Goal: Task Accomplishment & Management: Manage account settings

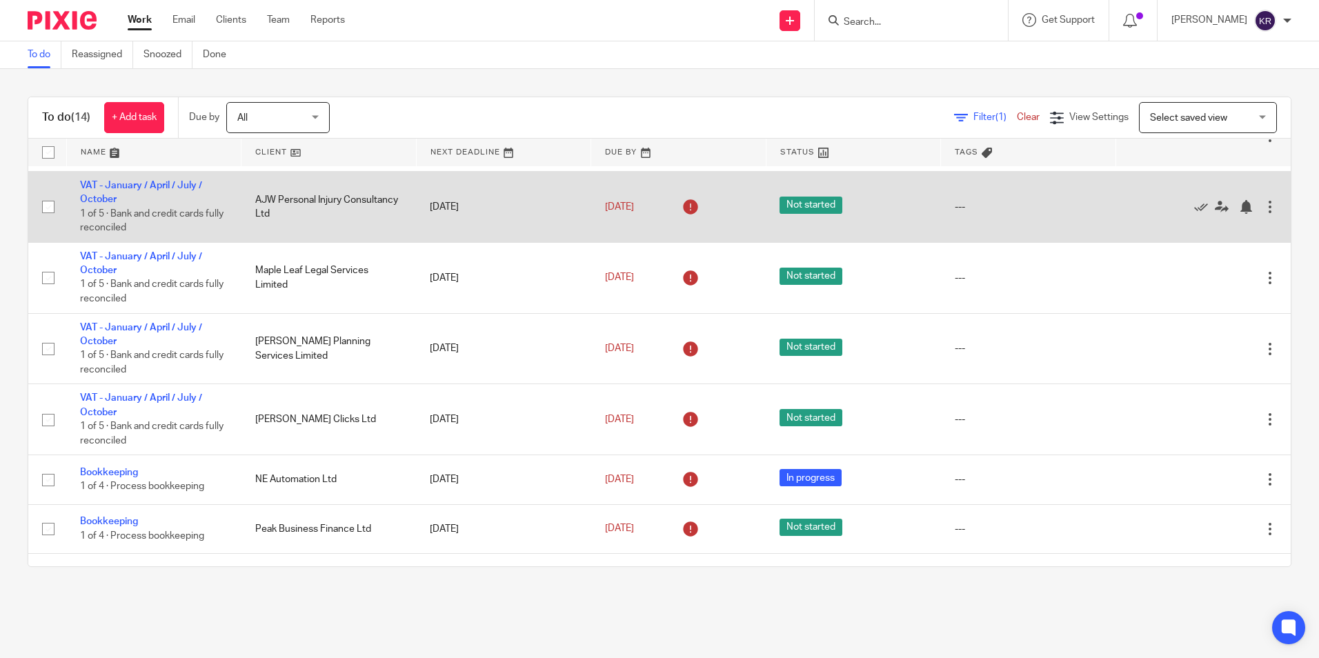
scroll to position [138, 0]
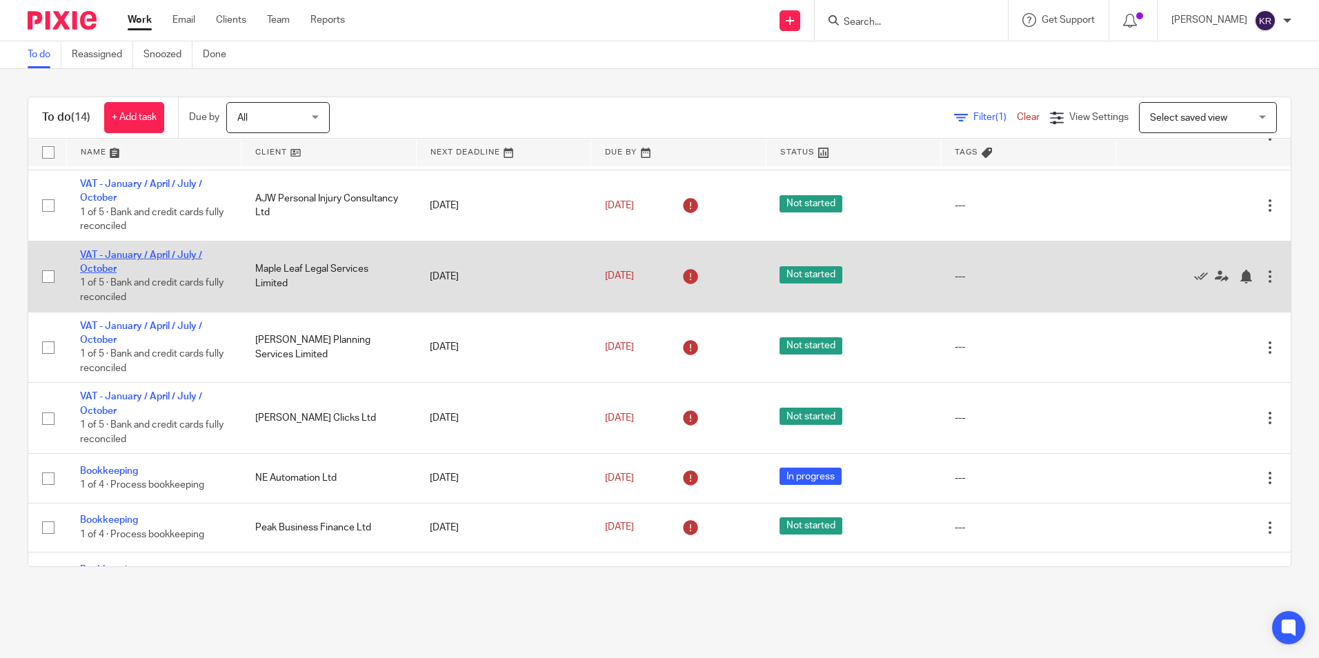
click at [183, 253] on link "VAT - January / April / July / October" at bounding box center [141, 261] width 122 height 23
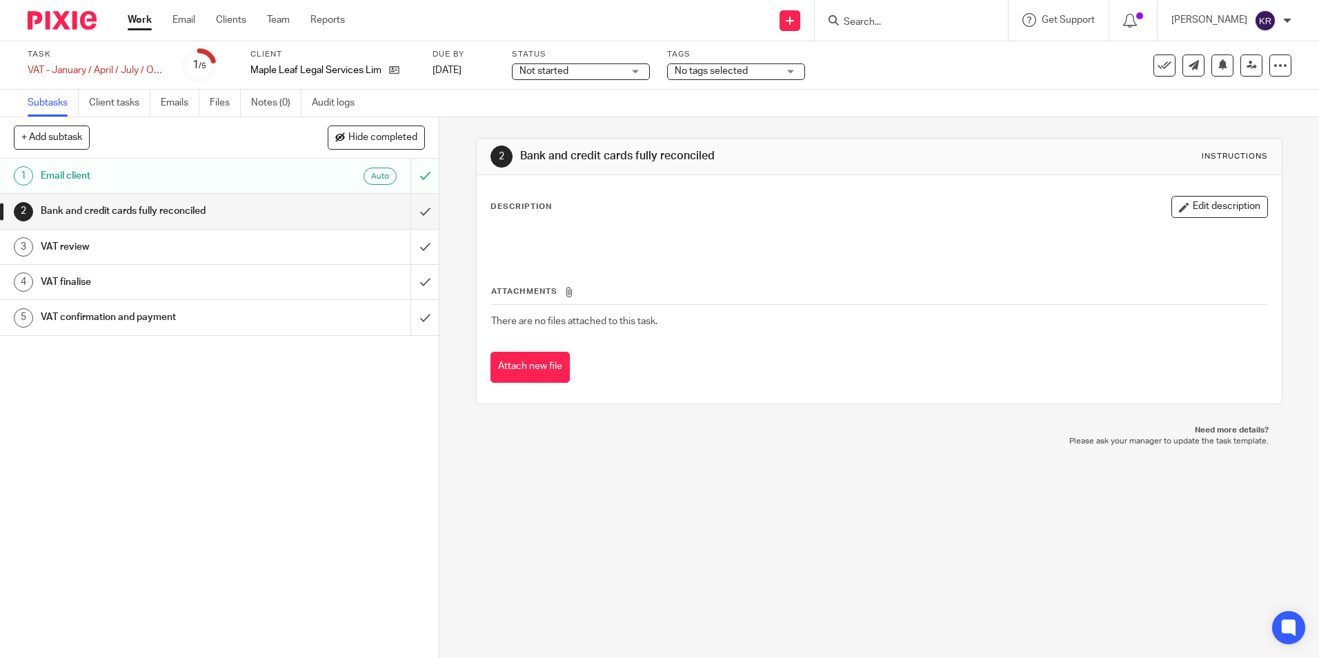
click at [633, 73] on div "Not started Not started" at bounding box center [581, 71] width 138 height 17
click at [614, 120] on li "In progress" at bounding box center [581, 122] width 137 height 28
click at [140, 18] on link "Work" at bounding box center [140, 20] width 24 height 14
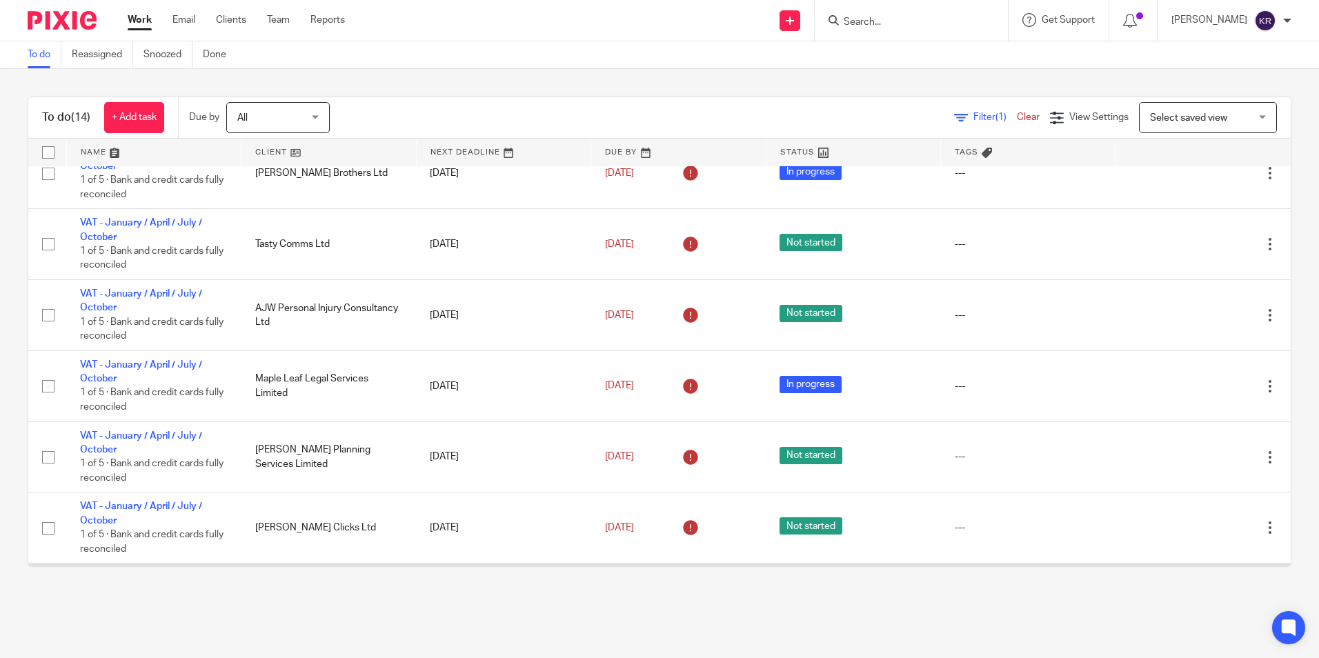
scroll to position [27, 0]
click at [331, 633] on main "To do Reassigned Snoozed Done To do (14) + Add task Due by All All Today Tomorr…" at bounding box center [659, 329] width 1319 height 658
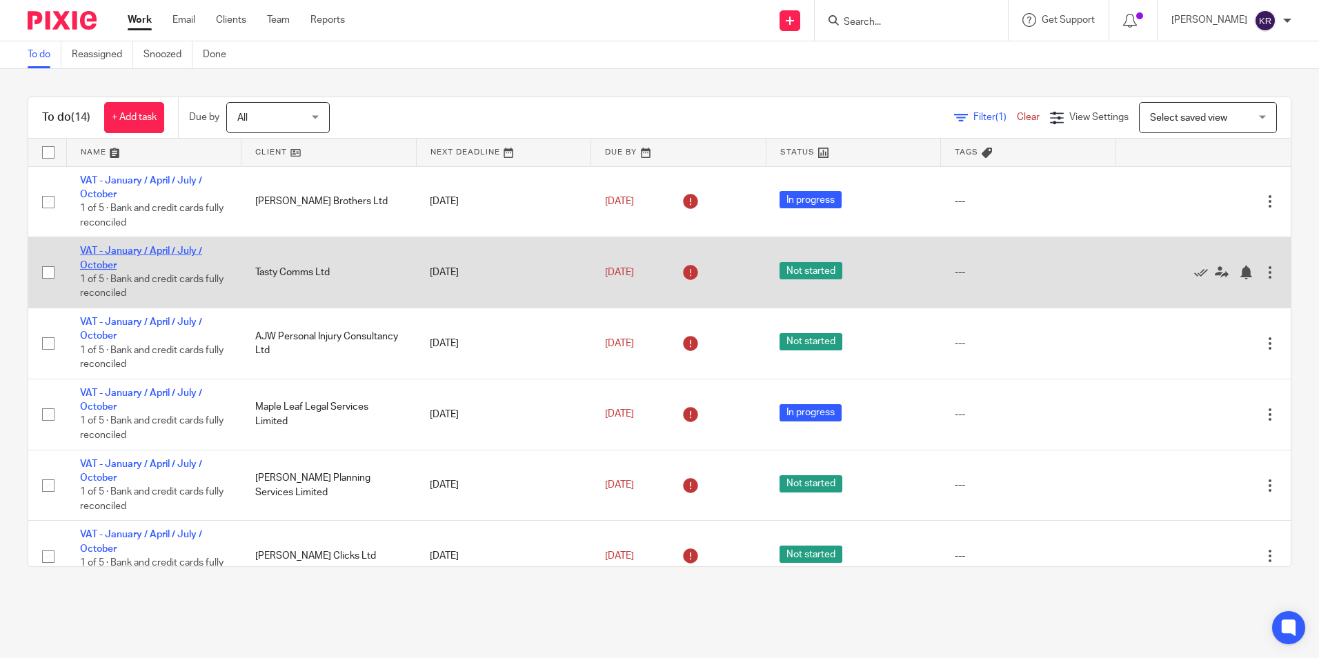
click at [148, 252] on link "VAT - January / April / July / October" at bounding box center [141, 257] width 122 height 23
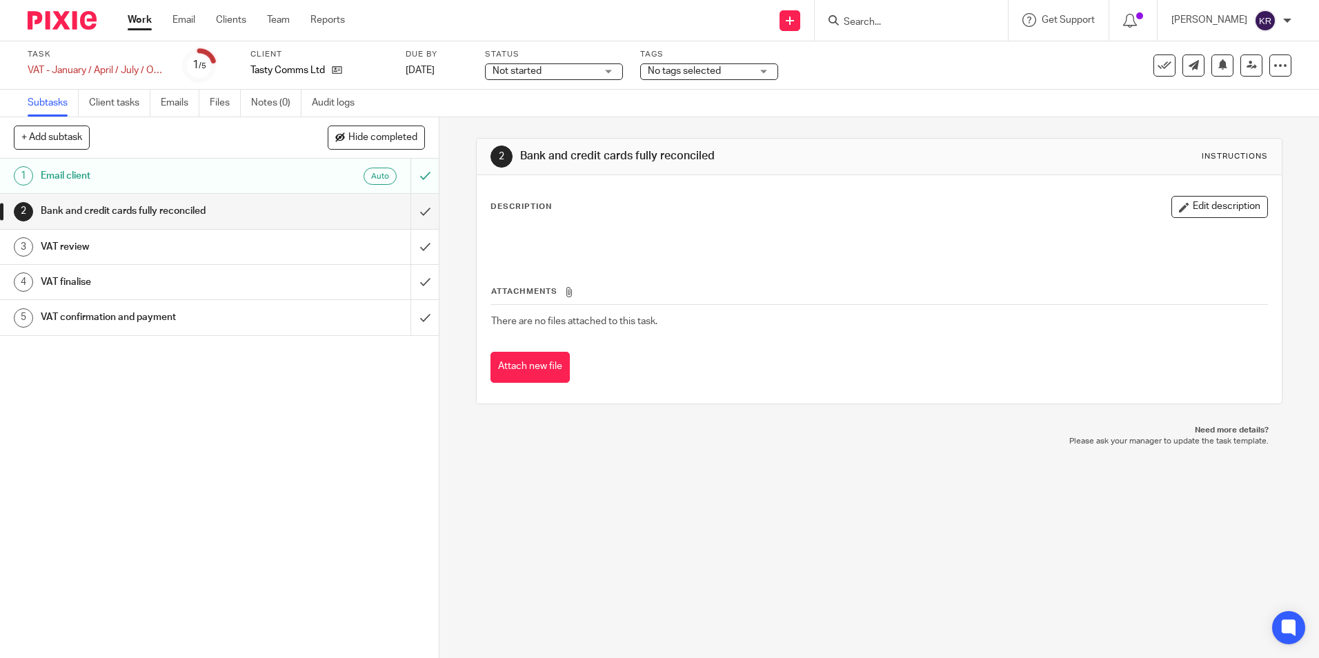
click at [607, 73] on div "Not started Not started" at bounding box center [554, 71] width 138 height 17
click at [564, 123] on li "In progress" at bounding box center [553, 122] width 137 height 28
click at [143, 19] on link "Work" at bounding box center [140, 20] width 24 height 14
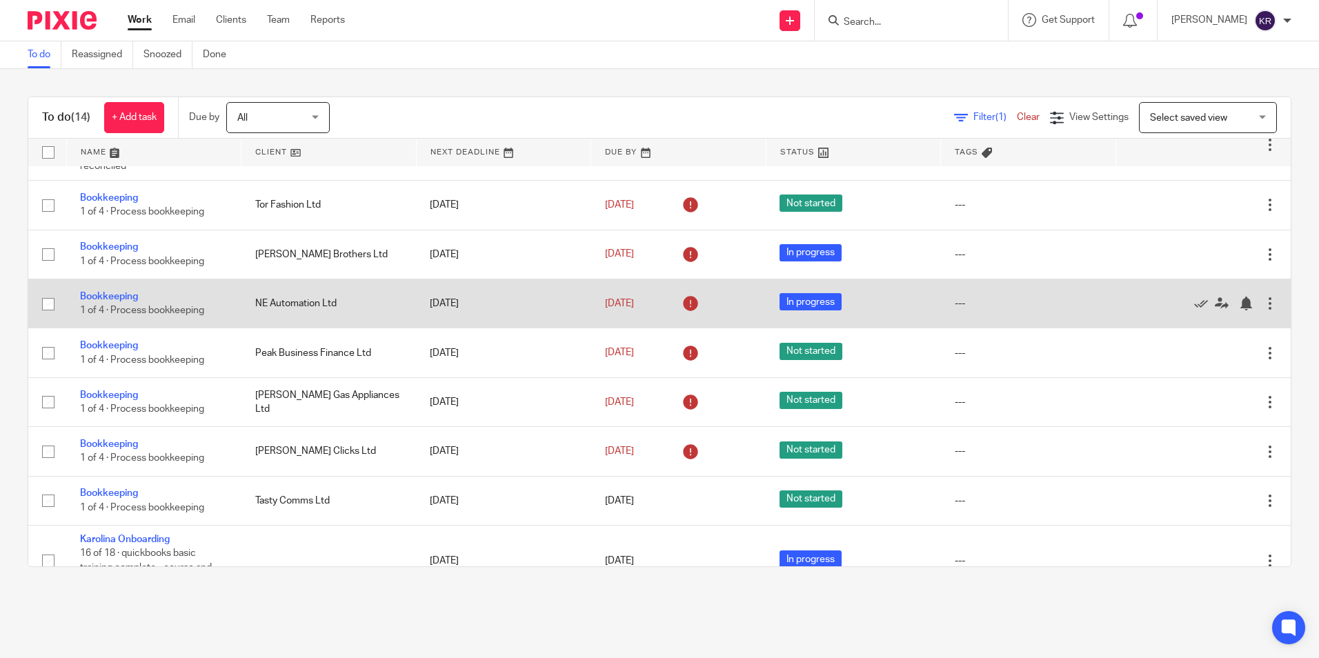
scroll to position [441, 0]
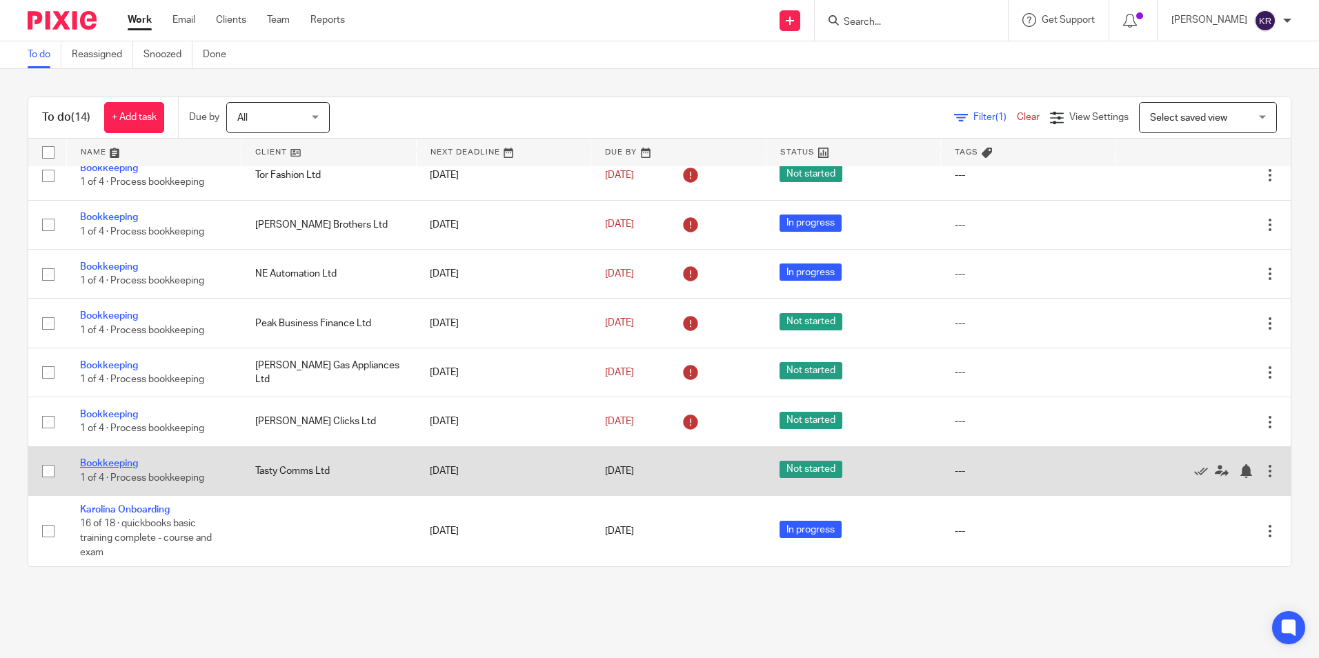
click at [118, 461] on link "Bookkeeping" at bounding box center [109, 464] width 58 height 10
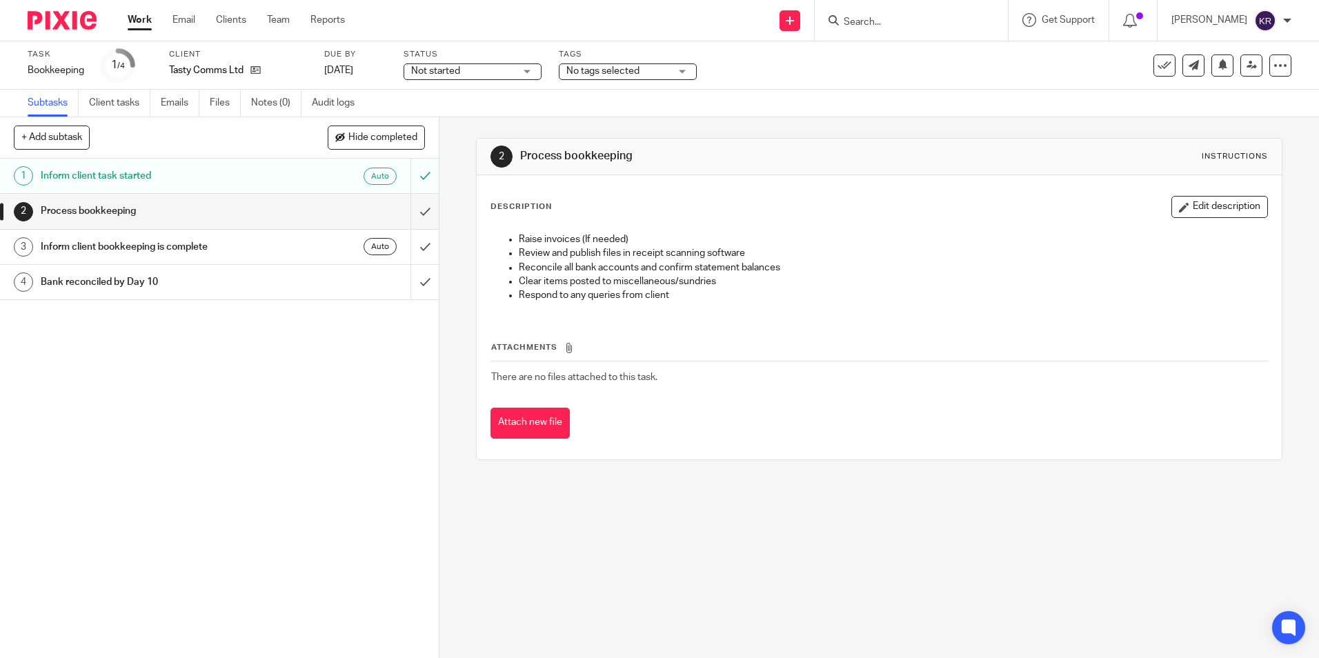
click at [521, 70] on div "Not started Not started" at bounding box center [472, 71] width 138 height 17
click at [495, 121] on li "In progress" at bounding box center [473, 122] width 137 height 28
click at [143, 19] on link "Work" at bounding box center [140, 20] width 24 height 14
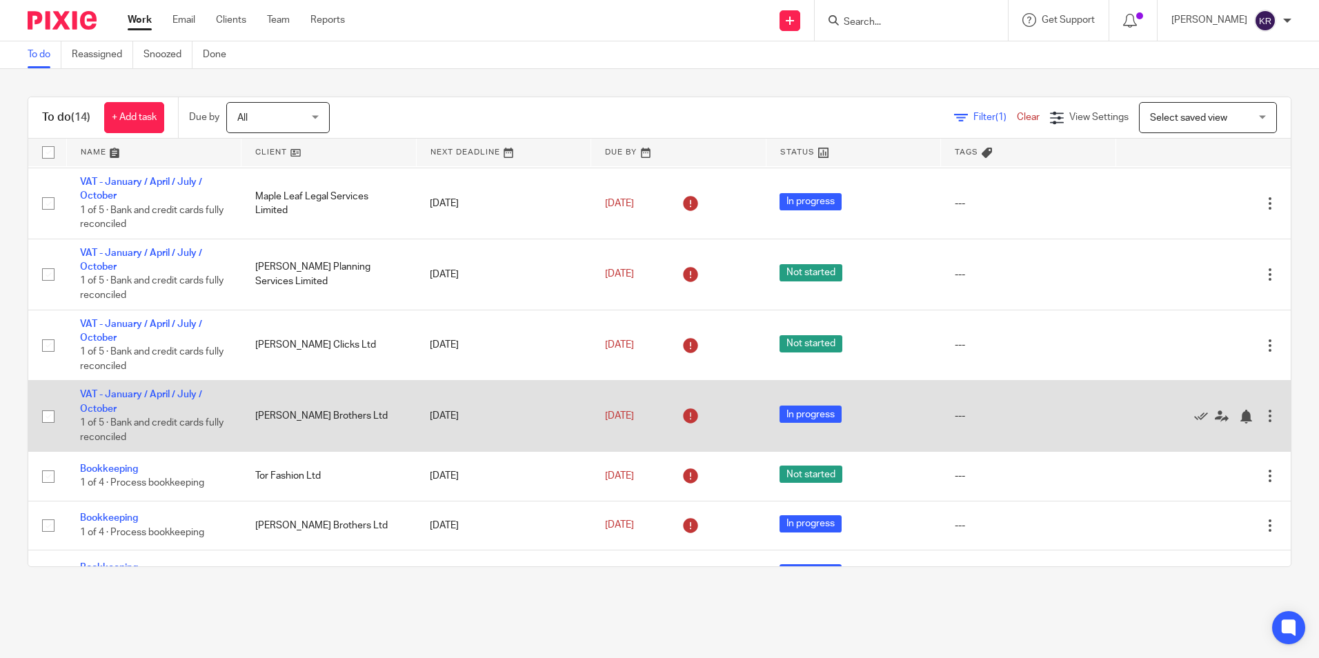
scroll to position [138, 0]
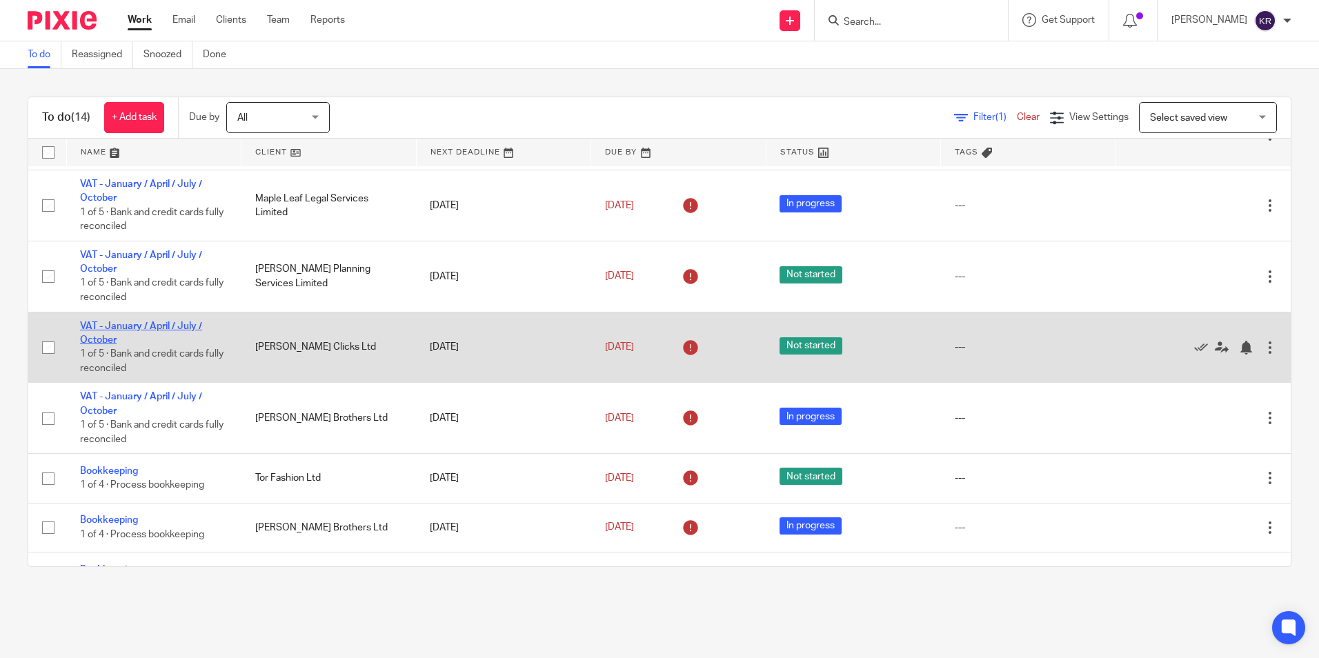
click at [167, 325] on link "VAT - January / April / July / October" at bounding box center [141, 332] width 122 height 23
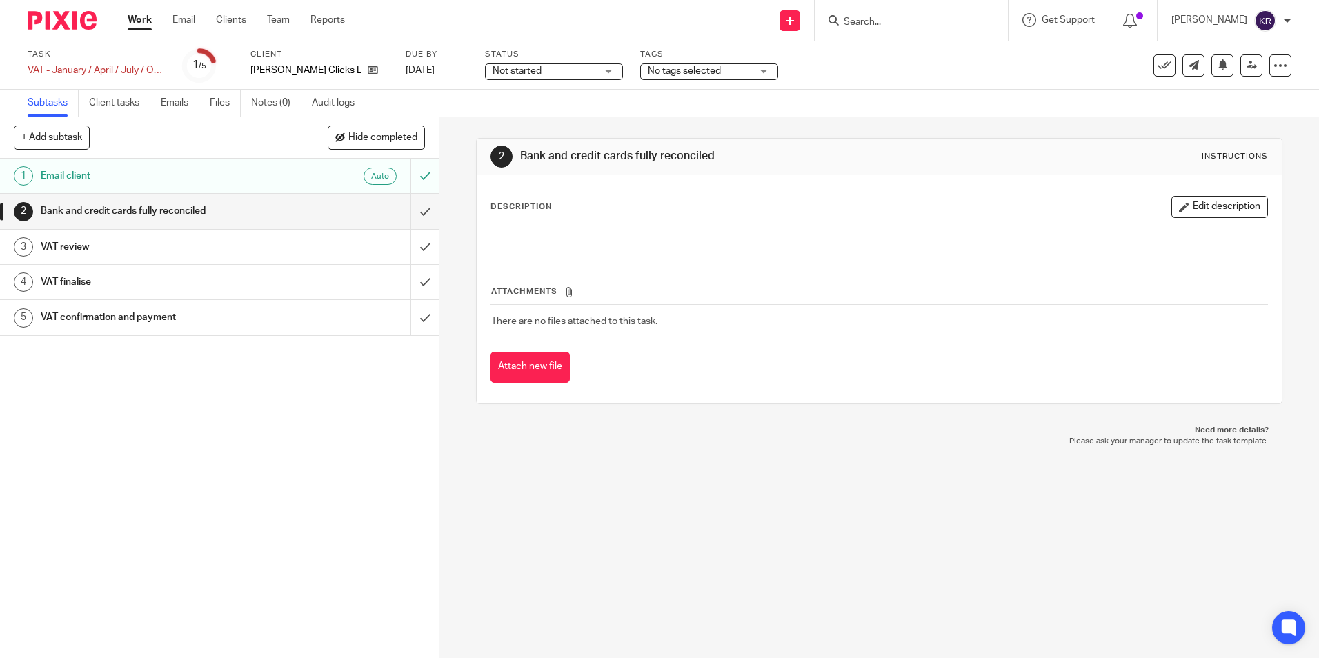
click at [614, 69] on div "Not started Not started" at bounding box center [554, 71] width 138 height 17
click at [574, 122] on li "In progress" at bounding box center [553, 122] width 137 height 28
click at [136, 21] on link "Work" at bounding box center [140, 20] width 24 height 14
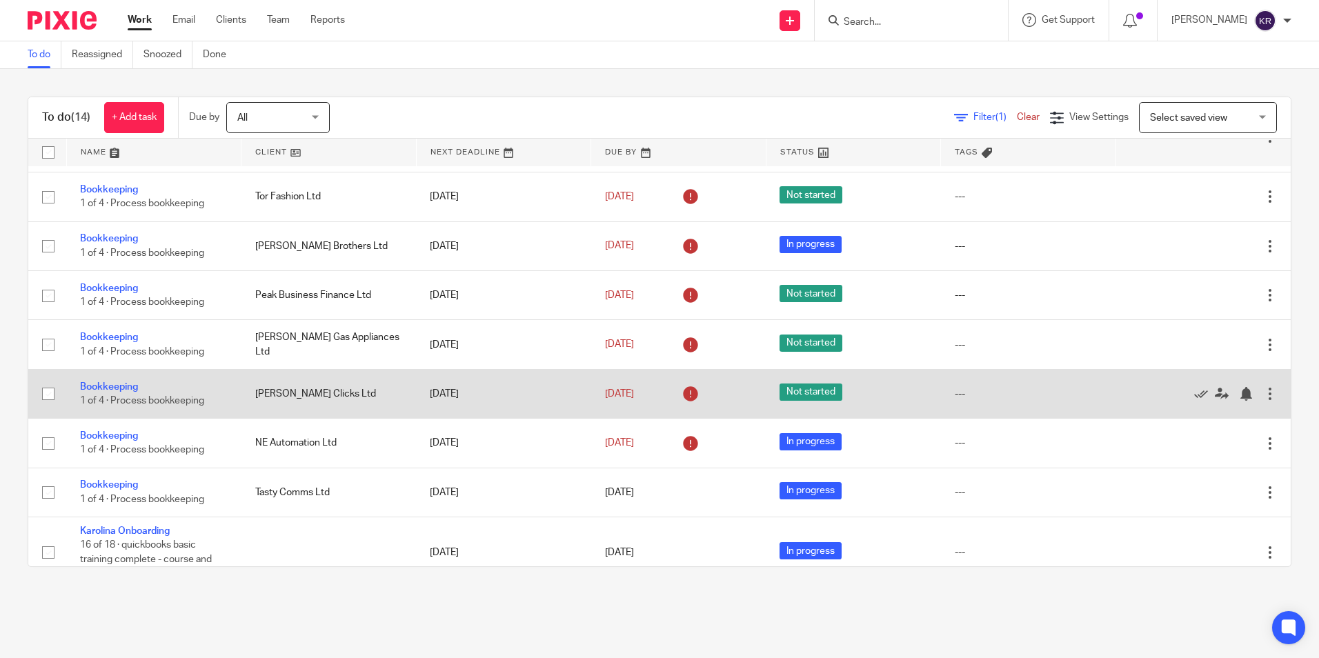
scroll to position [441, 0]
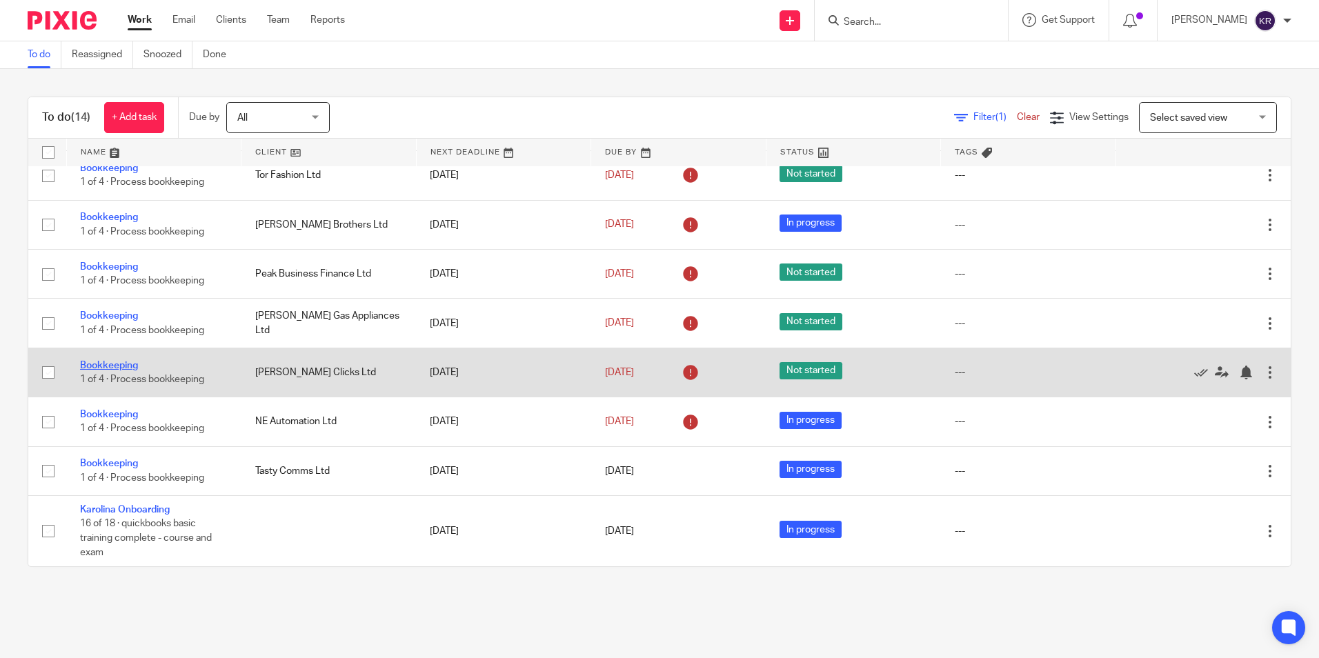
click at [126, 363] on link "Bookkeeping" at bounding box center [109, 366] width 58 height 10
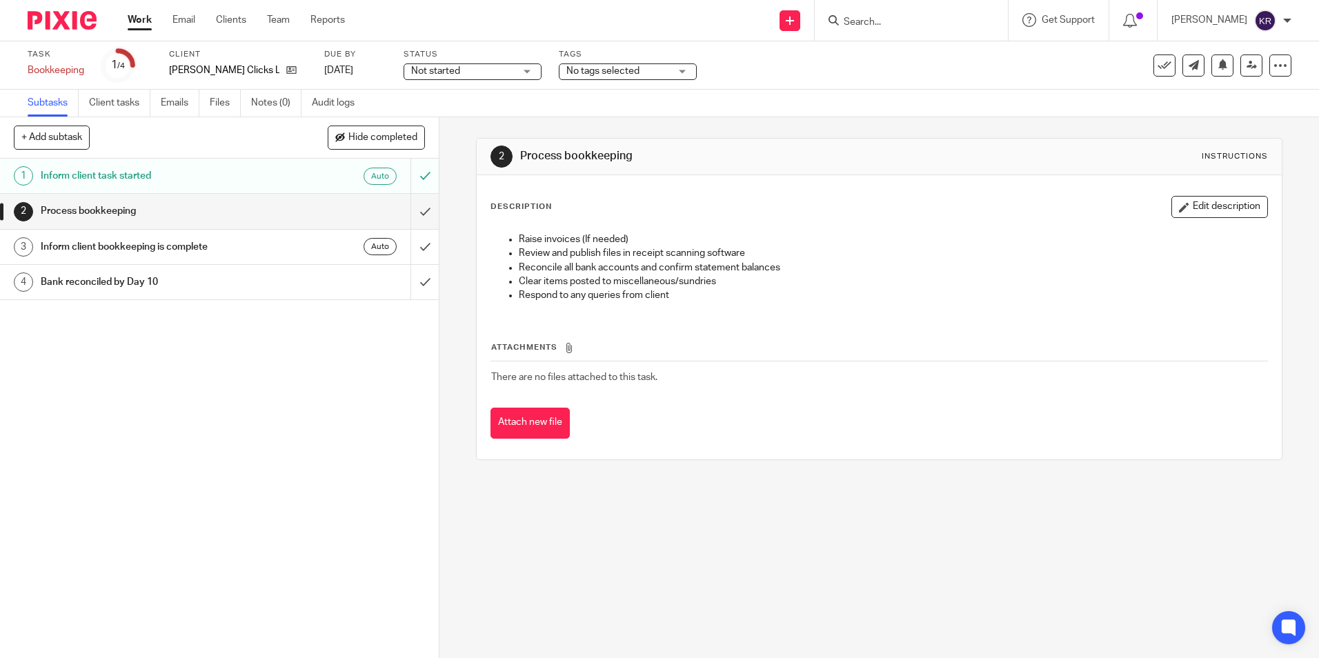
click at [525, 70] on div "Not started Not started" at bounding box center [472, 71] width 138 height 17
click at [487, 119] on li "In progress" at bounding box center [473, 122] width 137 height 28
click at [139, 20] on link "Work" at bounding box center [140, 20] width 24 height 14
